Goal: Task Accomplishment & Management: Manage account settings

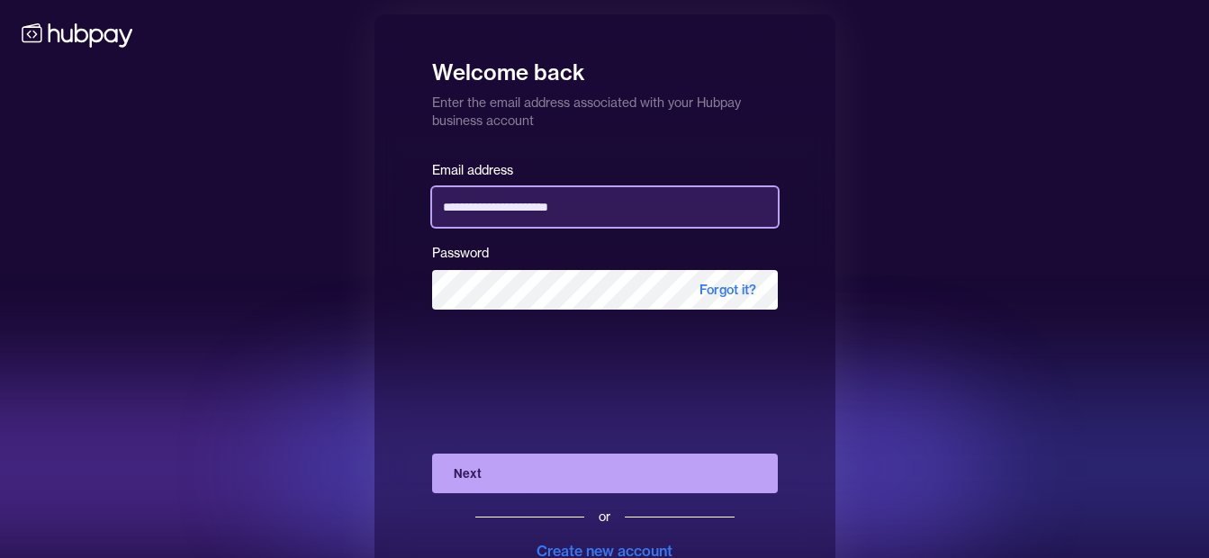
click at [683, 201] on input "**********" at bounding box center [605, 207] width 346 height 40
type input "**********"
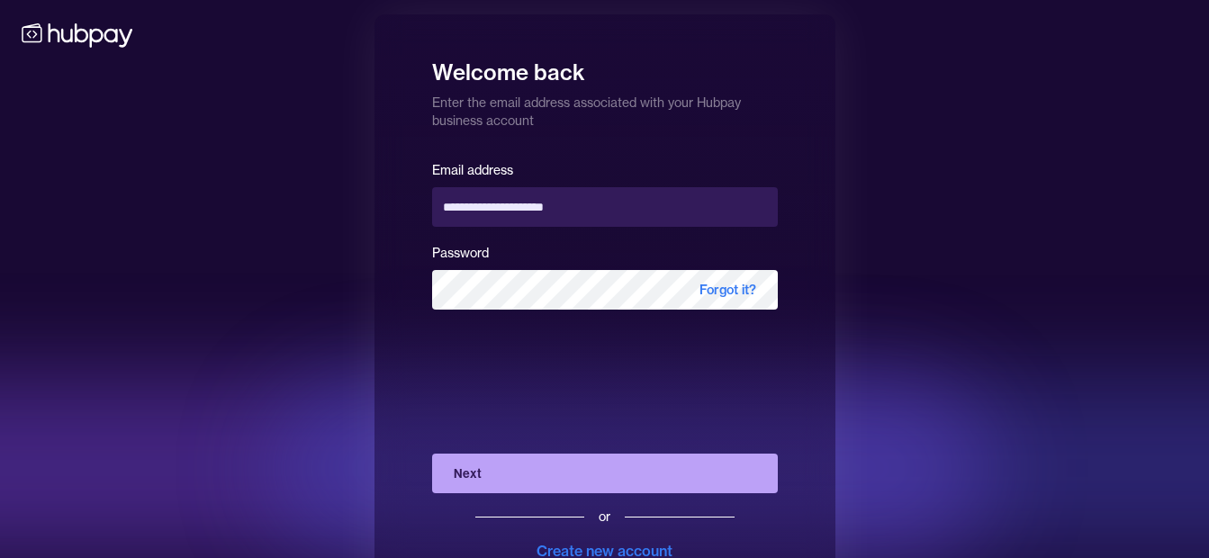
click at [544, 467] on button "Next" at bounding box center [605, 474] width 346 height 40
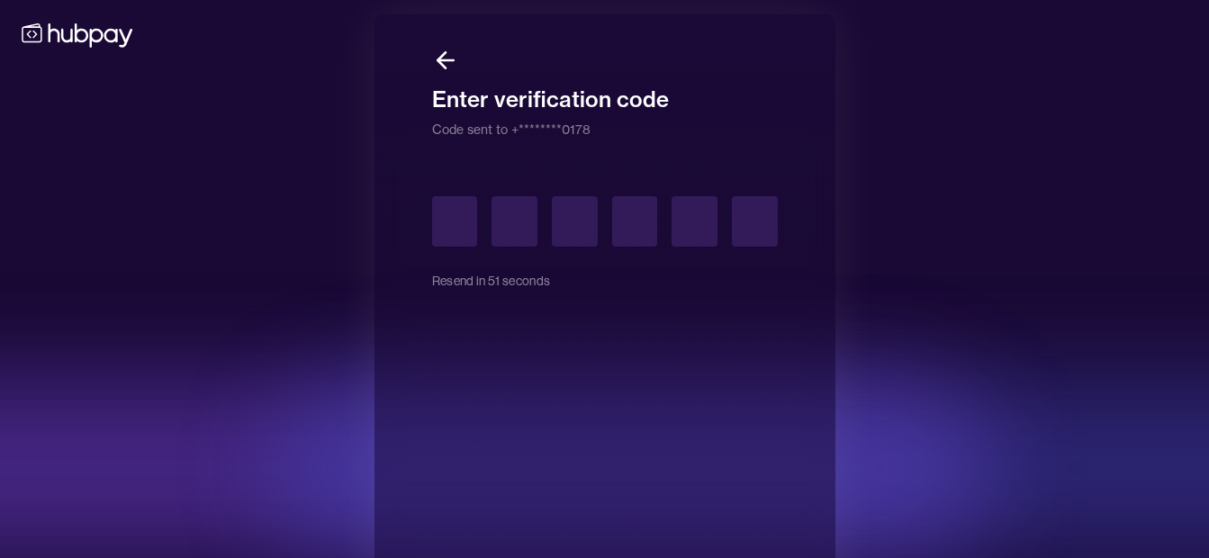
type input "*"
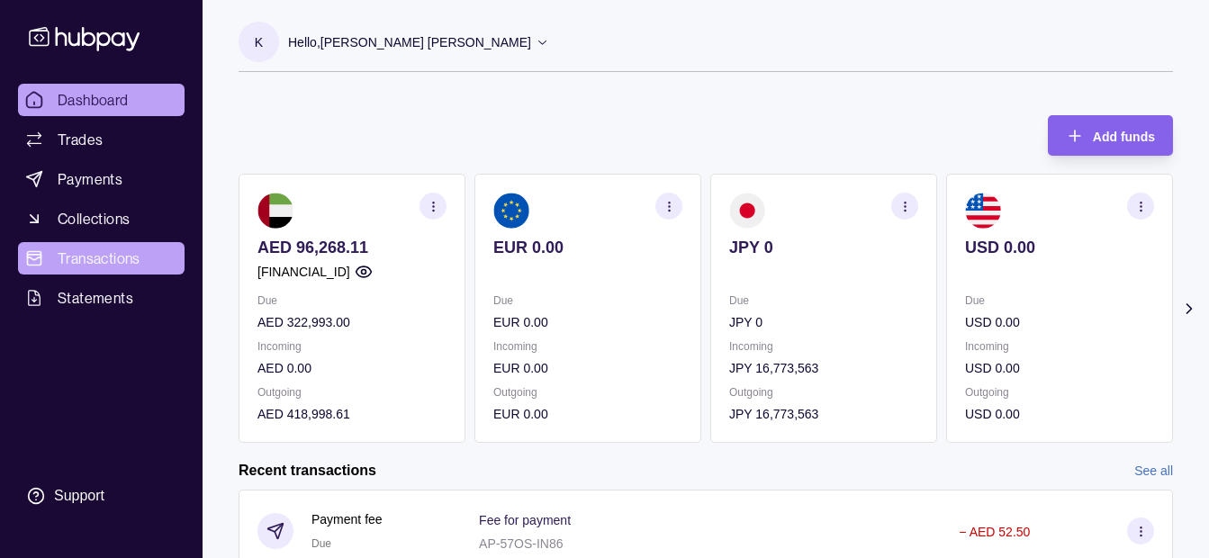
click at [92, 257] on span "Transactions" at bounding box center [99, 259] width 83 height 22
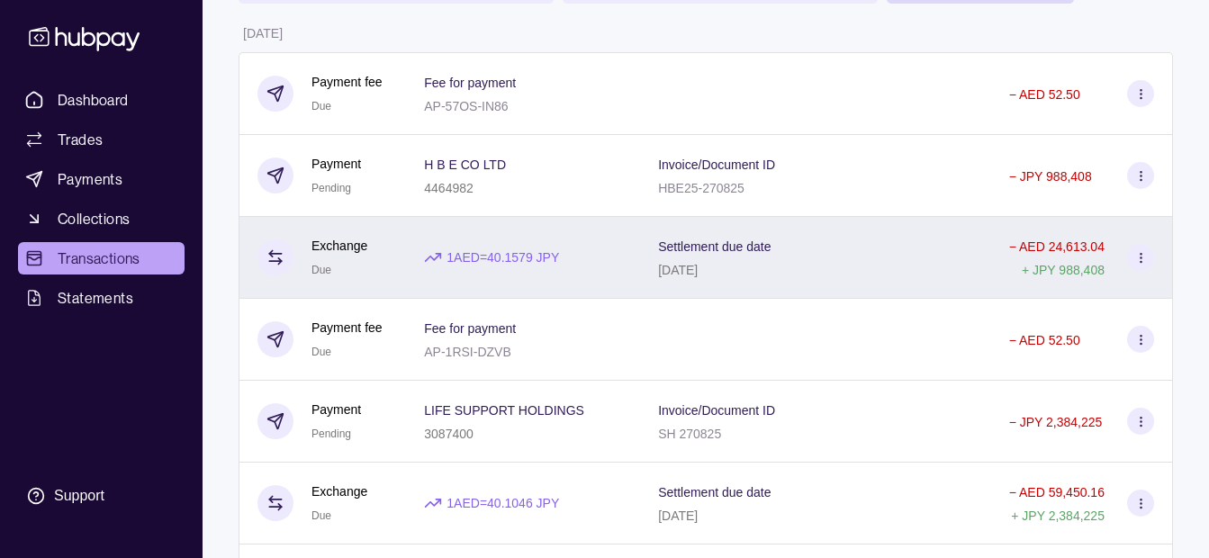
scroll to position [90, 0]
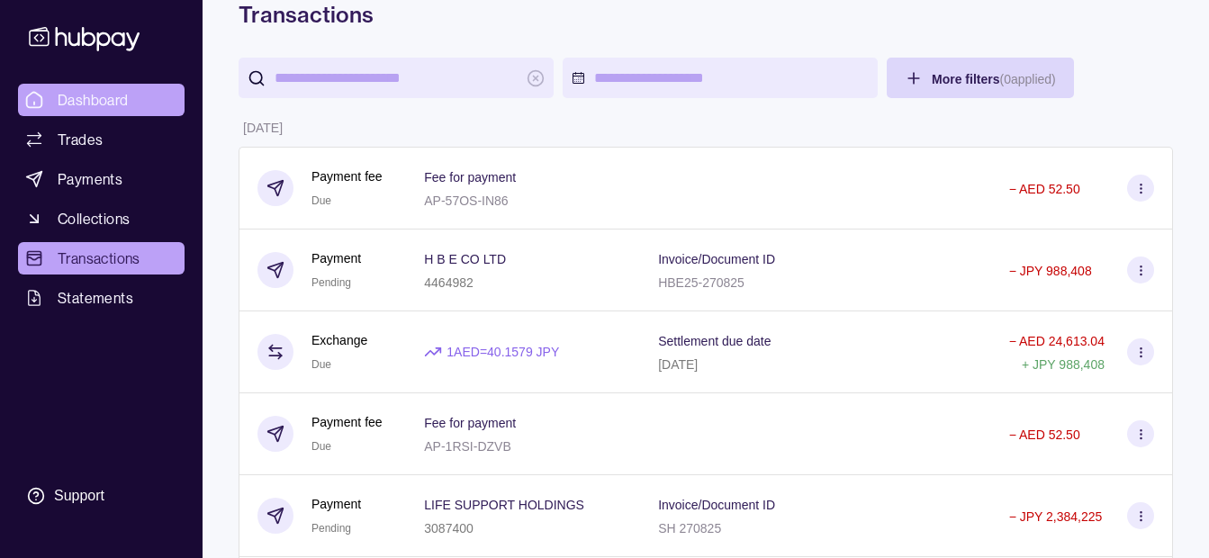
click at [135, 101] on link "Dashboard" at bounding box center [101, 100] width 167 height 32
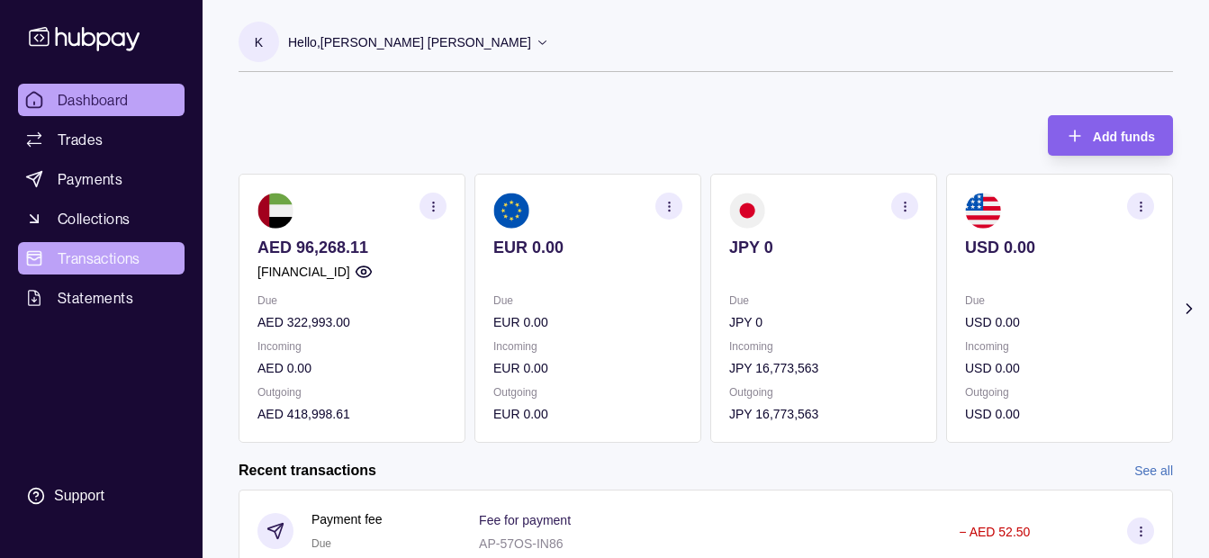
click at [91, 254] on span "Transactions" at bounding box center [99, 259] width 83 height 22
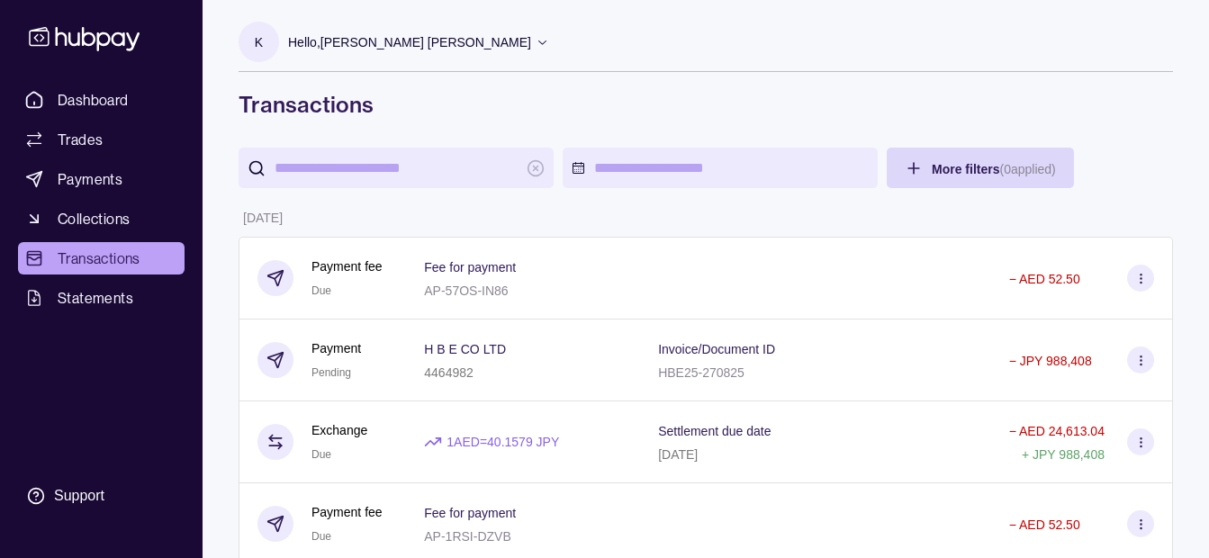
click at [421, 17] on div "K Hello, [PERSON_NAME] [PERSON_NAME] IRON GALAXY USED CAR AND AUTO SPARE PARTS …" at bounding box center [706, 59] width 935 height 119
click at [420, 41] on p "Hello, [PERSON_NAME] [PERSON_NAME]" at bounding box center [409, 42] width 243 height 20
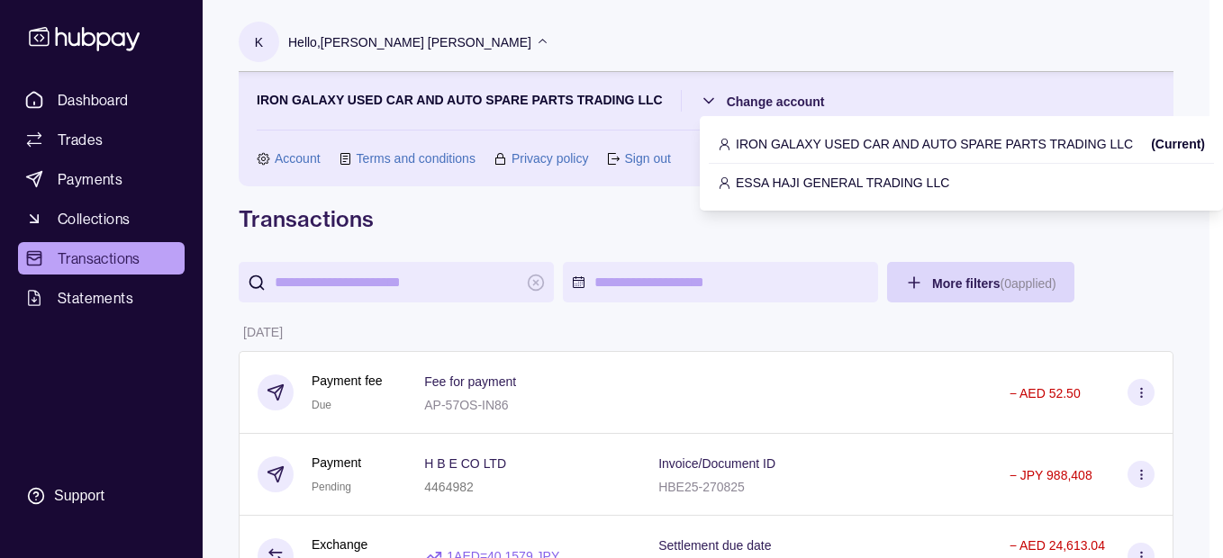
click at [778, 180] on p "ESSA HAJI GENERAL TRADING LLC" at bounding box center [842, 183] width 213 height 20
